Goal: Task Accomplishment & Management: Manage account settings

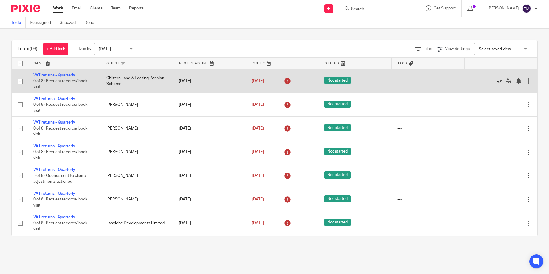
click at [497, 79] on icon at bounding box center [500, 81] width 6 height 6
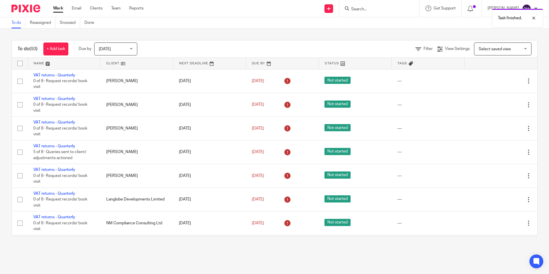
click at [497, 79] on icon at bounding box center [500, 81] width 6 height 6
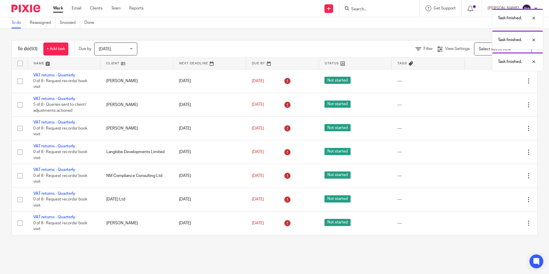
click at [497, 79] on icon at bounding box center [500, 81] width 6 height 6
click at [486, 79] on div "Task finished. Task finished. Task finished. Task finished." at bounding box center [409, 49] width 269 height 87
drag, startPoint x: 531, startPoint y: 82, endPoint x: 521, endPoint y: 82, distance: 10.6
click at [532, 82] on div at bounding box center [530, 83] width 16 height 7
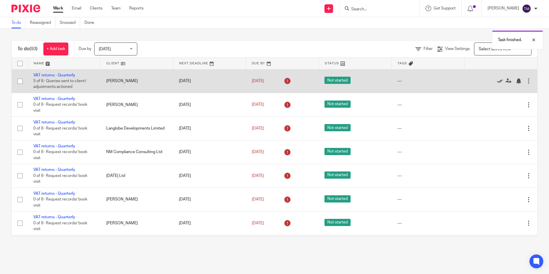
click at [497, 79] on icon at bounding box center [500, 81] width 6 height 6
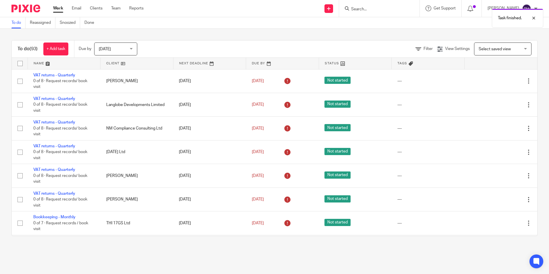
click at [497, 79] on icon at bounding box center [500, 81] width 6 height 6
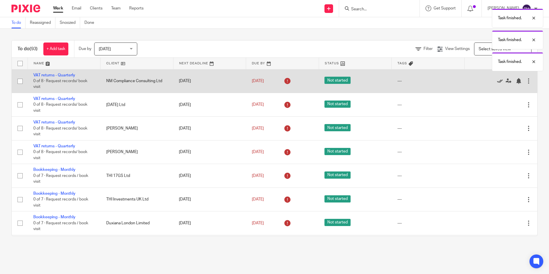
click at [497, 79] on icon at bounding box center [500, 81] width 6 height 6
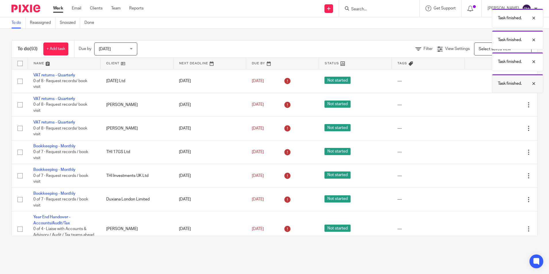
click at [532, 82] on div at bounding box center [530, 83] width 16 height 7
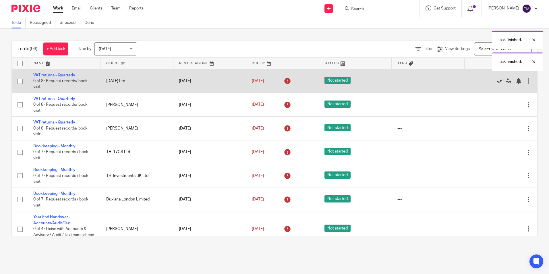
click at [497, 81] on icon at bounding box center [500, 81] width 6 height 6
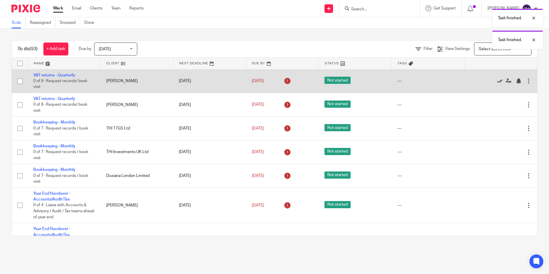
click at [497, 81] on icon at bounding box center [500, 81] width 6 height 6
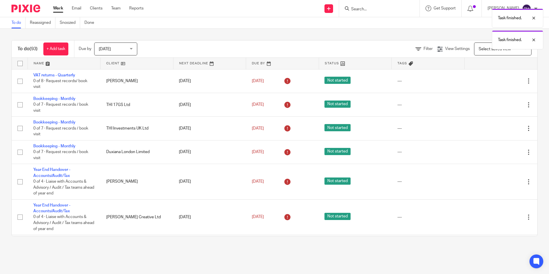
click at [497, 81] on icon at bounding box center [500, 81] width 6 height 6
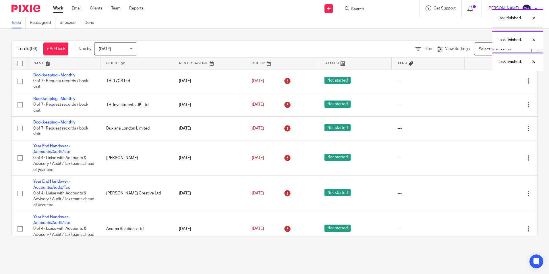
click at [497, 81] on icon at bounding box center [500, 81] width 6 height 6
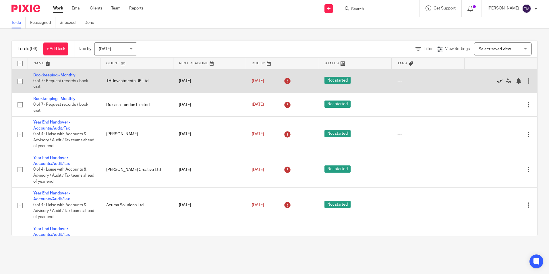
click at [497, 79] on icon at bounding box center [500, 81] width 6 height 6
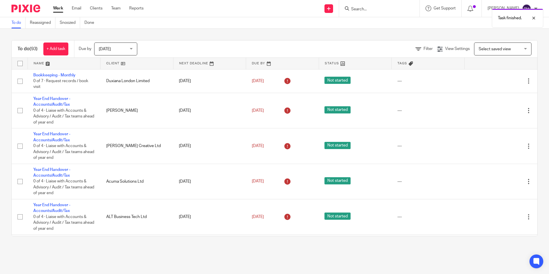
click at [497, 78] on icon at bounding box center [500, 81] width 6 height 6
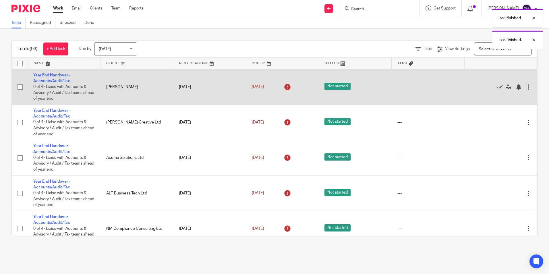
click at [487, 78] on td "Edit task Delete" at bounding box center [500, 86] width 73 height 35
click at [497, 87] on icon at bounding box center [500, 87] width 6 height 6
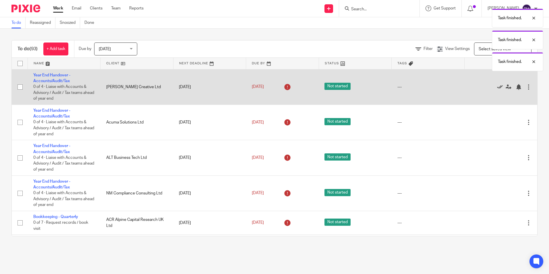
click at [497, 88] on icon at bounding box center [500, 87] width 6 height 6
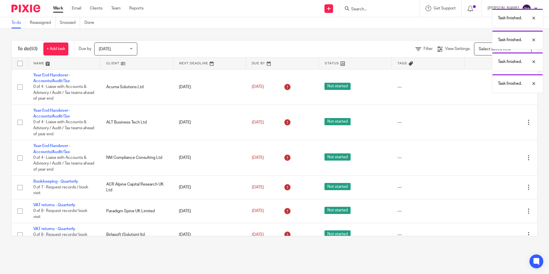
click at [486, 88] on div "Task finished. Task finished. Task finished. Task finished." at bounding box center [409, 49] width 269 height 87
click at [535, 83] on div at bounding box center [530, 83] width 16 height 7
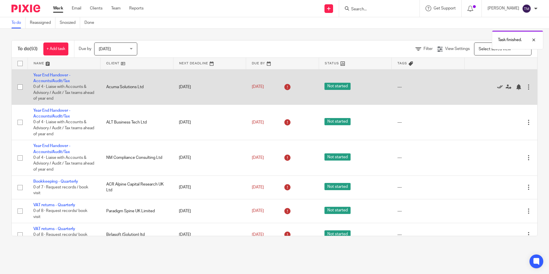
click at [497, 87] on icon at bounding box center [500, 87] width 6 height 6
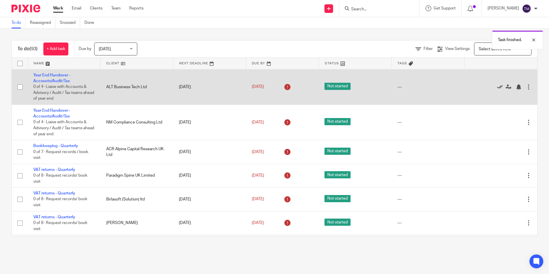
click at [497, 87] on icon at bounding box center [500, 87] width 6 height 6
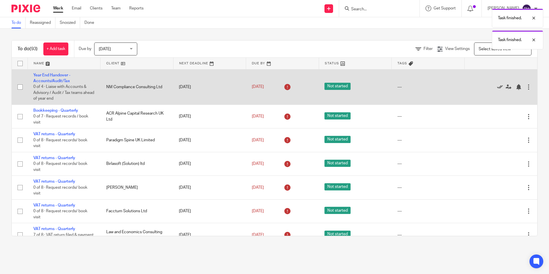
click at [497, 87] on icon at bounding box center [500, 87] width 6 height 6
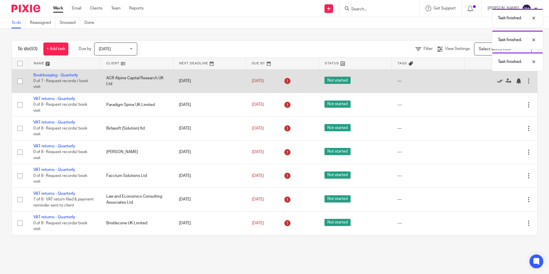
click at [497, 82] on icon at bounding box center [500, 81] width 6 height 6
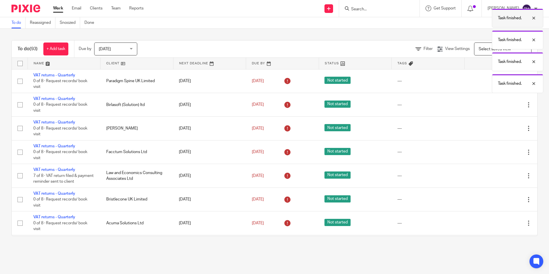
click at [534, 21] on div at bounding box center [530, 18] width 16 height 7
click at [534, 18] on div at bounding box center [530, 18] width 16 height 7
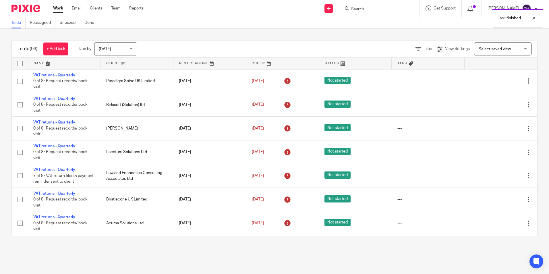
click at [534, 18] on div at bounding box center [530, 18] width 16 height 7
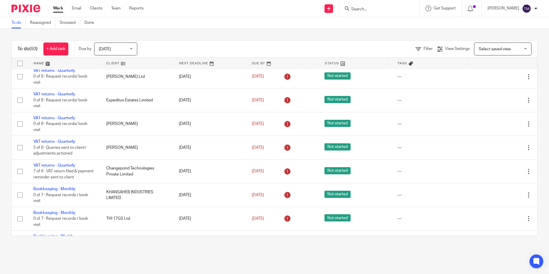
scroll to position [460, 0]
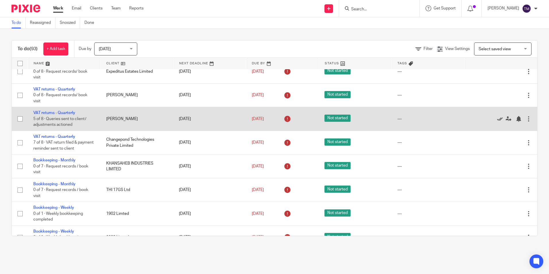
click at [497, 118] on icon at bounding box center [500, 119] width 6 height 6
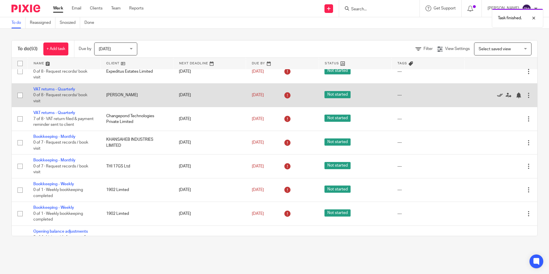
click at [497, 95] on icon at bounding box center [500, 95] width 6 height 6
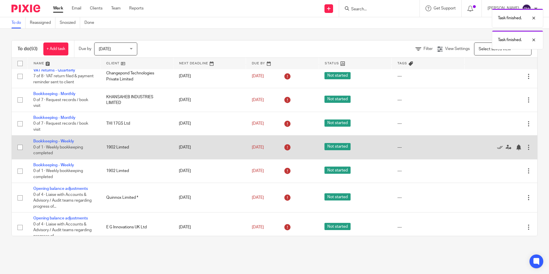
scroll to position [488, 0]
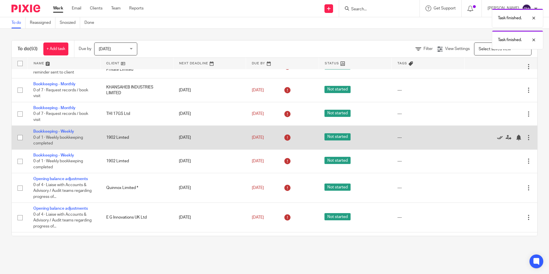
click at [497, 137] on icon at bounding box center [500, 138] width 6 height 6
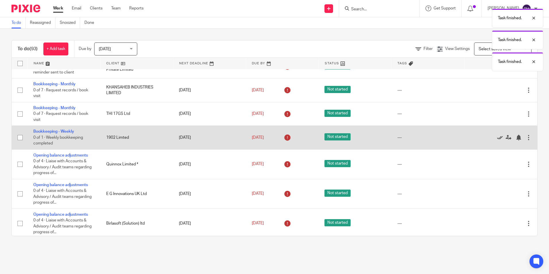
click at [497, 136] on icon at bounding box center [500, 138] width 6 height 6
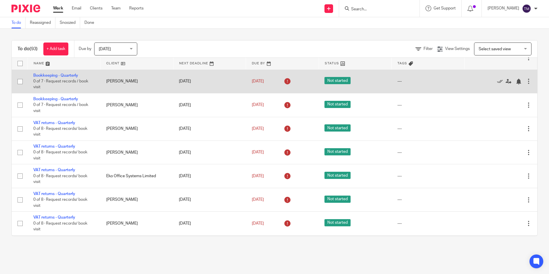
scroll to position [1005, 0]
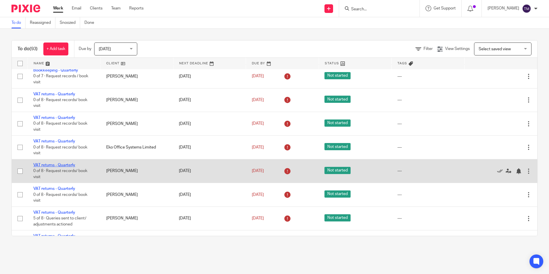
click at [54, 164] on link "VAT returns - Quarterly" at bounding box center [54, 165] width 42 height 4
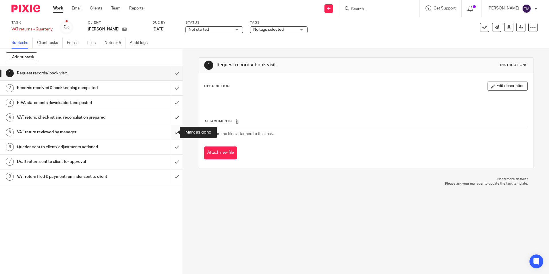
click at [171, 126] on input "submit" at bounding box center [91, 132] width 183 height 14
click at [171, 117] on input "submit" at bounding box center [91, 117] width 183 height 14
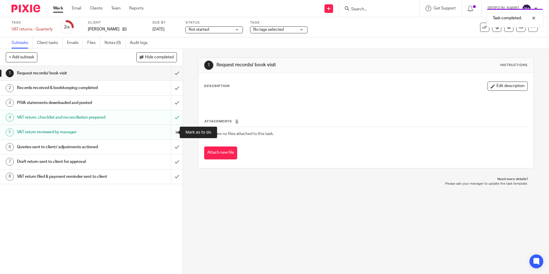
click at [171, 134] on input "submit" at bounding box center [91, 132] width 183 height 14
click at [171, 102] on input "submit" at bounding box center [91, 103] width 183 height 14
click at [171, 92] on input "submit" at bounding box center [91, 88] width 183 height 14
click at [170, 71] on input "submit" at bounding box center [91, 73] width 183 height 14
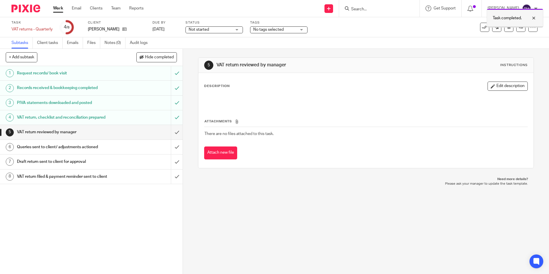
click at [533, 20] on div at bounding box center [530, 18] width 16 height 7
drag, startPoint x: 491, startPoint y: 88, endPoint x: 488, endPoint y: 88, distance: 3.2
click at [491, 88] on button "Edit description" at bounding box center [508, 86] width 40 height 9
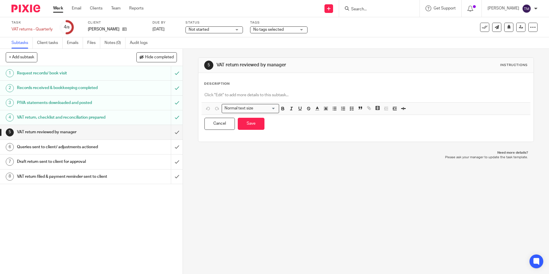
click at [225, 94] on p at bounding box center [365, 95] width 323 height 6
click at [251, 124] on button "Save" at bounding box center [251, 124] width 27 height 12
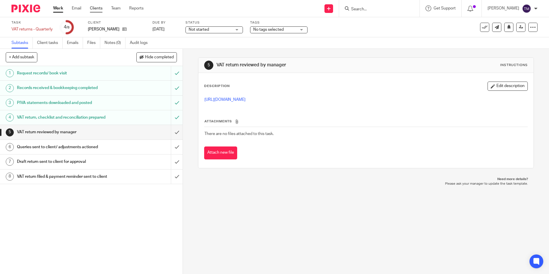
click at [101, 11] on link "Clients" at bounding box center [96, 8] width 13 height 6
click at [59, 5] on div "Work Email Clients Team Reports Work Email Clients Team Reports Settings" at bounding box center [99, 8] width 105 height 17
click at [58, 6] on link "Work" at bounding box center [58, 8] width 10 height 6
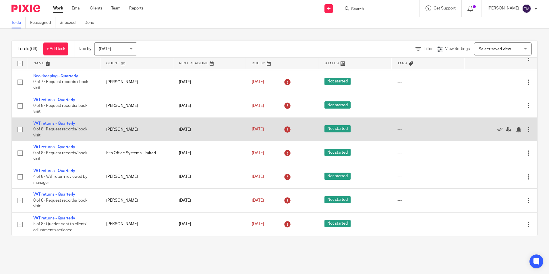
scroll to position [1005, 0]
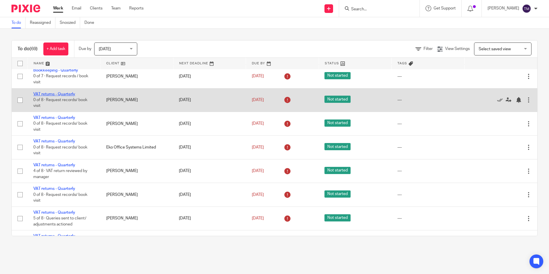
click at [66, 93] on link "VAT returns - Quarterly" at bounding box center [54, 94] width 42 height 4
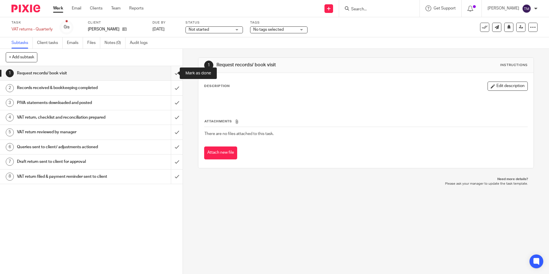
click at [170, 75] on input "submit" at bounding box center [91, 73] width 183 height 14
click at [172, 89] on input "submit" at bounding box center [91, 88] width 183 height 14
click at [169, 105] on input "submit" at bounding box center [91, 103] width 183 height 14
click at [172, 119] on input "submit" at bounding box center [91, 117] width 183 height 14
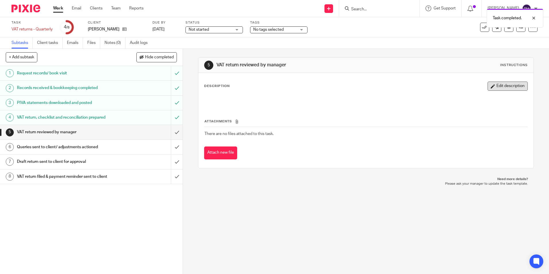
click at [507, 86] on button "Edit description" at bounding box center [508, 86] width 40 height 9
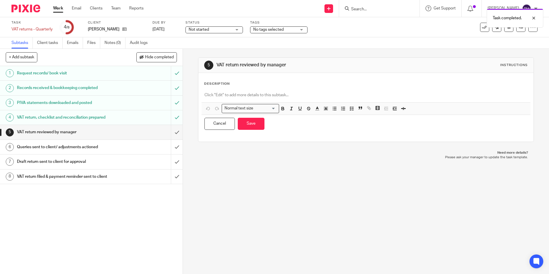
click at [269, 95] on p at bounding box center [365, 95] width 323 height 6
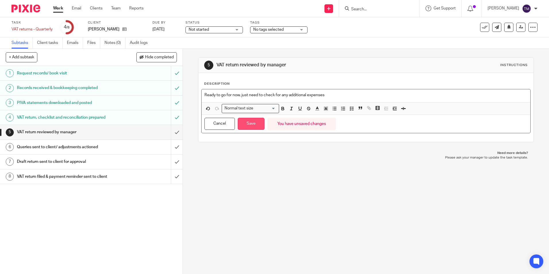
click at [250, 120] on button "Save" at bounding box center [251, 124] width 27 height 12
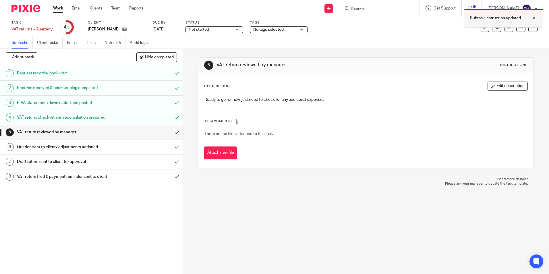
click at [533, 19] on div at bounding box center [530, 18] width 16 height 7
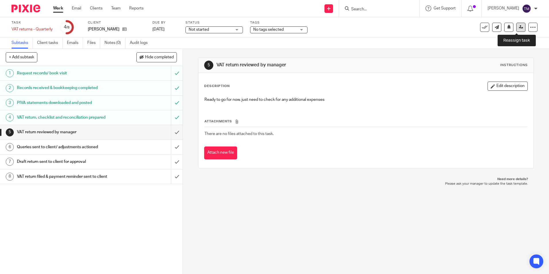
click at [519, 28] on icon at bounding box center [521, 27] width 4 height 4
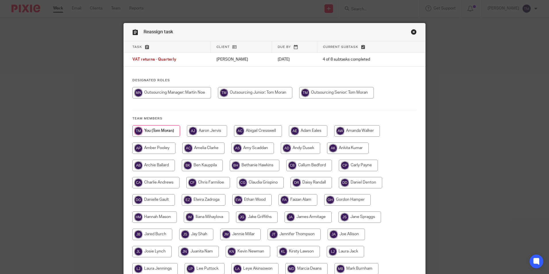
click at [180, 96] on input "radio" at bounding box center [171, 92] width 79 height 11
radio input "true"
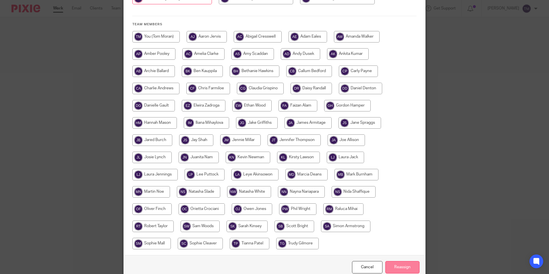
scroll to position [123, 0]
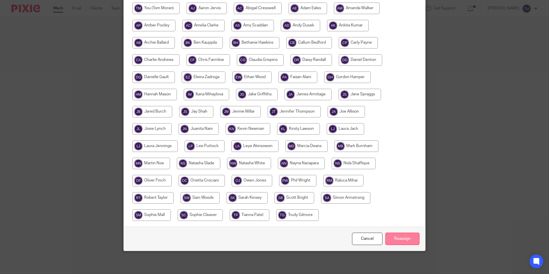
click at [401, 239] on input "Reassign" at bounding box center [402, 239] width 34 height 12
